Goal: Information Seeking & Learning: Learn about a topic

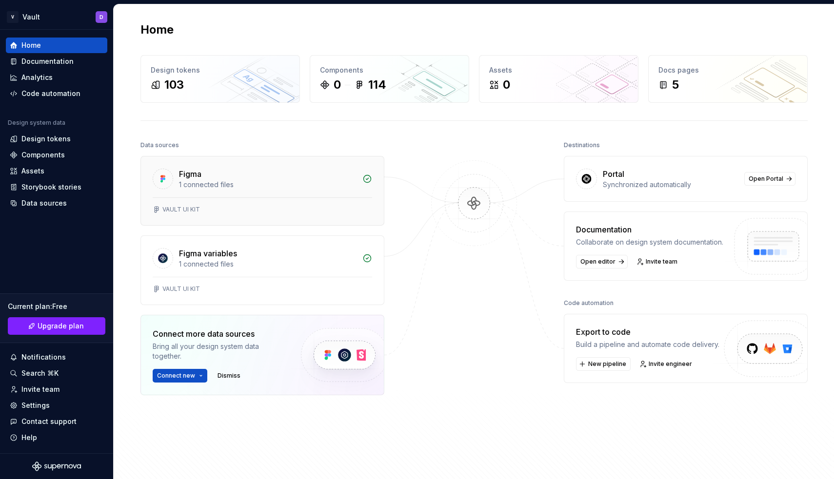
click at [252, 191] on div "Figma 1 connected files" at bounding box center [262, 177] width 243 height 41
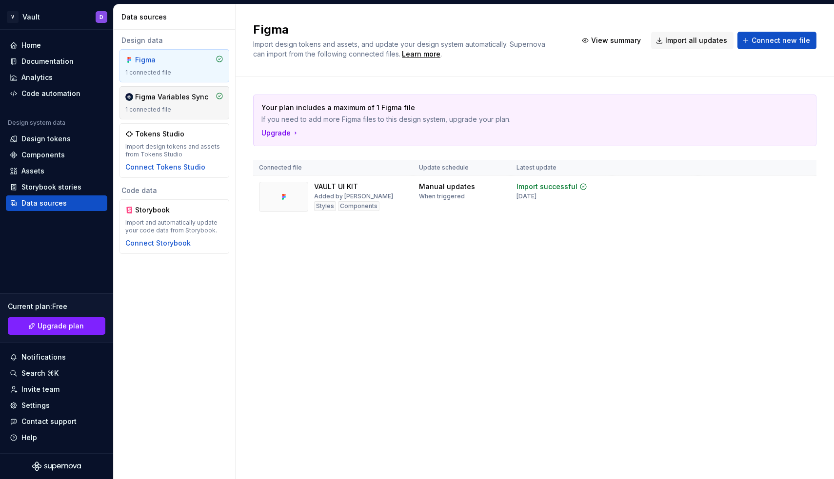
click at [183, 98] on div "Figma Variables Sync" at bounding box center [171, 97] width 73 height 10
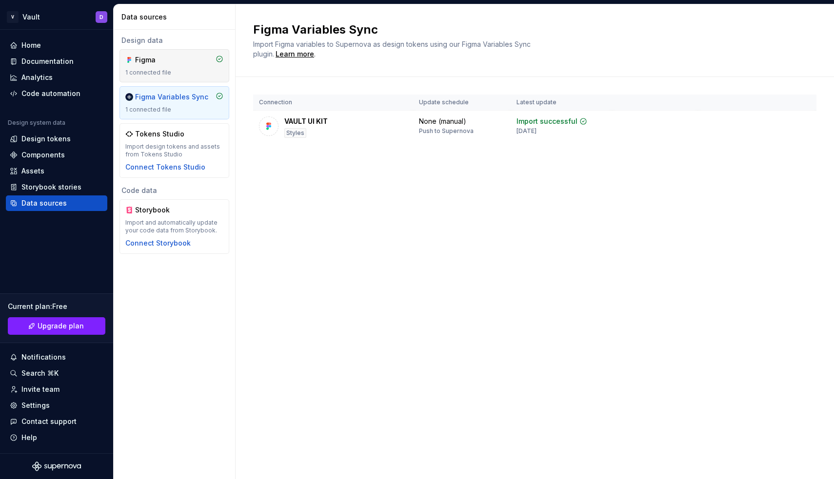
click at [180, 62] on div "Figma" at bounding box center [158, 60] width 47 height 10
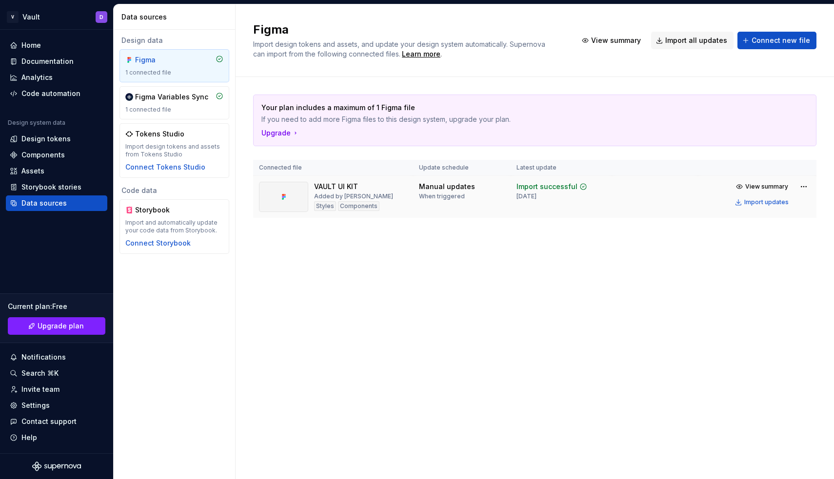
click at [439, 193] on div "When triggered" at bounding box center [442, 197] width 46 height 8
click at [702, 202] on td "View summary Import updates" at bounding box center [757, 194] width 118 height 37
click at [52, 151] on div "Components" at bounding box center [42, 155] width 43 height 10
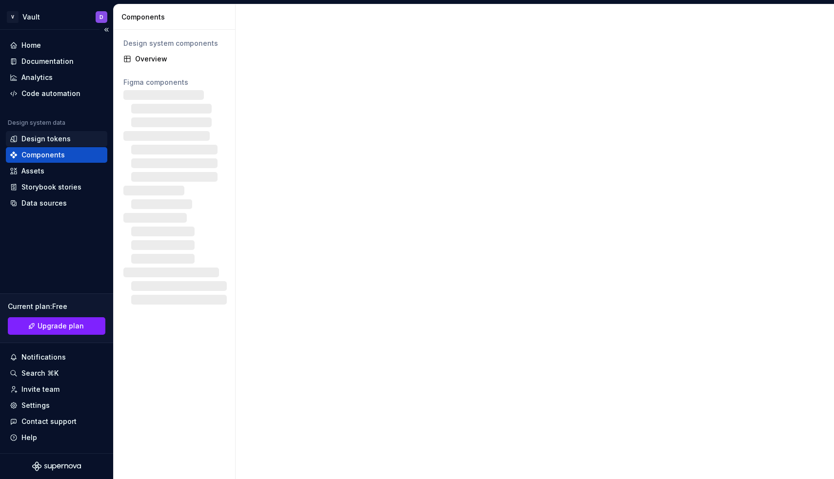
click at [51, 140] on div "Design tokens" at bounding box center [45, 139] width 49 height 10
click at [50, 139] on div "Design tokens" at bounding box center [45, 139] width 49 height 10
